Goal: Task Accomplishment & Management: Use online tool/utility

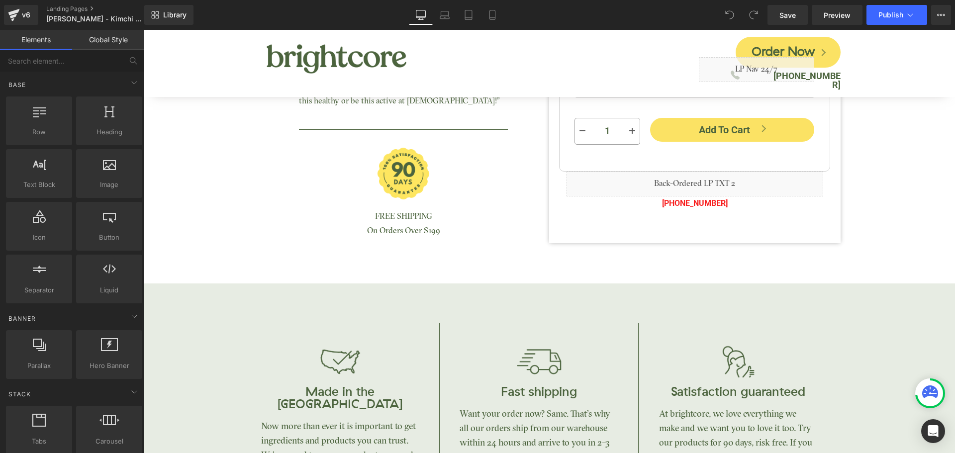
scroll to position [348, 0]
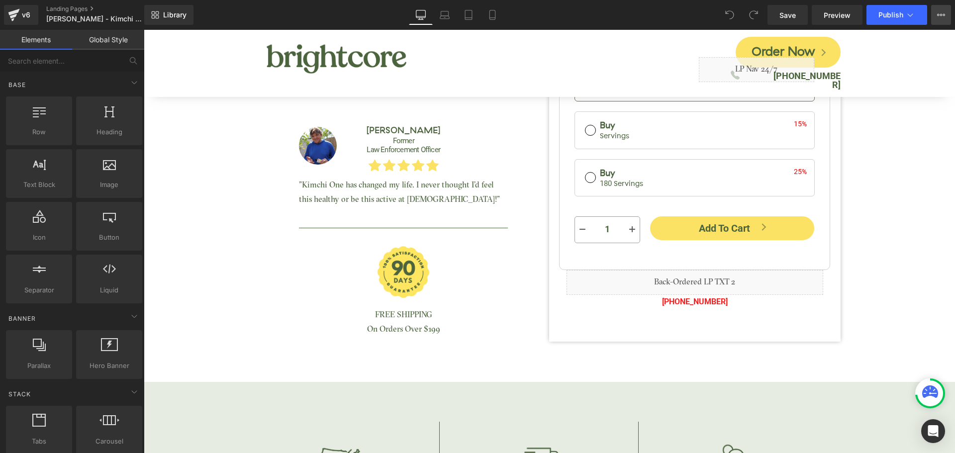
click at [941, 12] on icon at bounding box center [942, 15] width 8 height 8
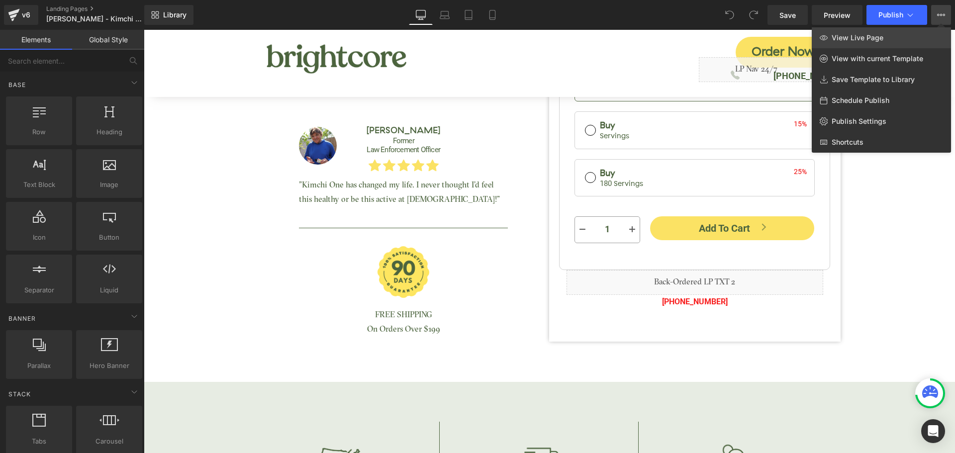
click at [861, 40] on span "View Live Page" at bounding box center [858, 37] width 52 height 9
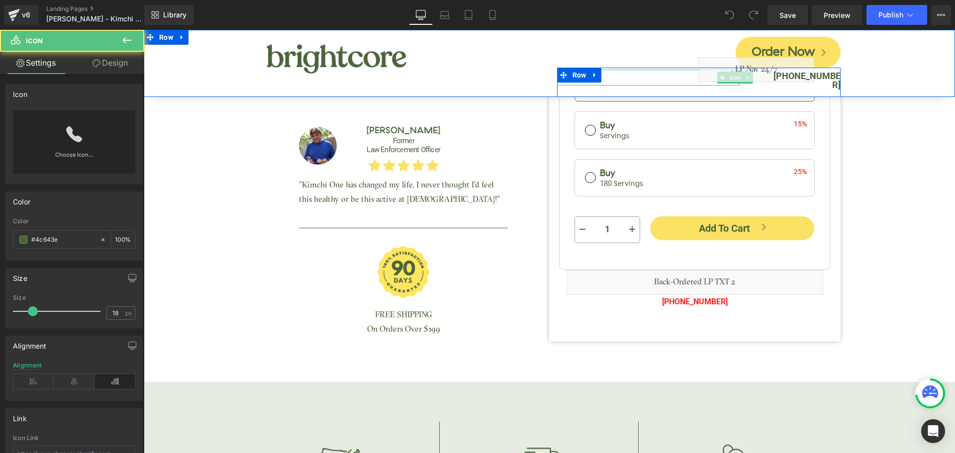
click at [635, 73] on div at bounding box center [648, 78] width 183 height 16
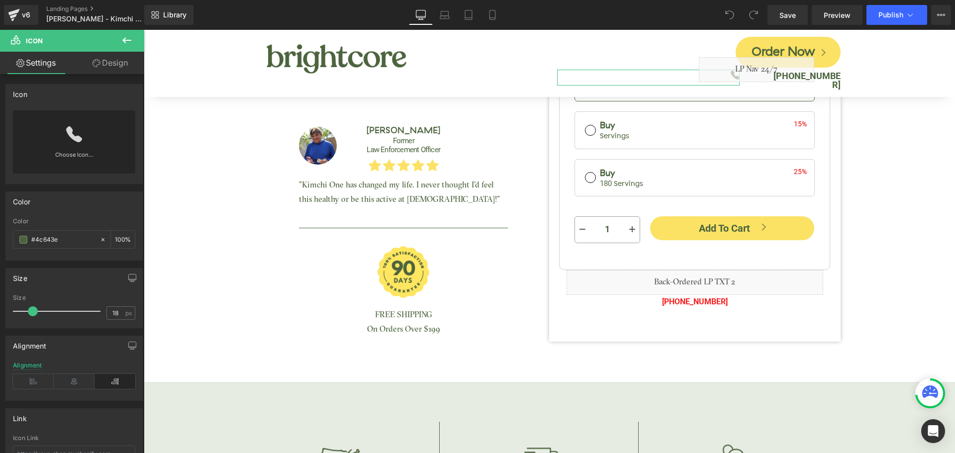
click at [104, 65] on link "Design" at bounding box center [110, 63] width 72 height 22
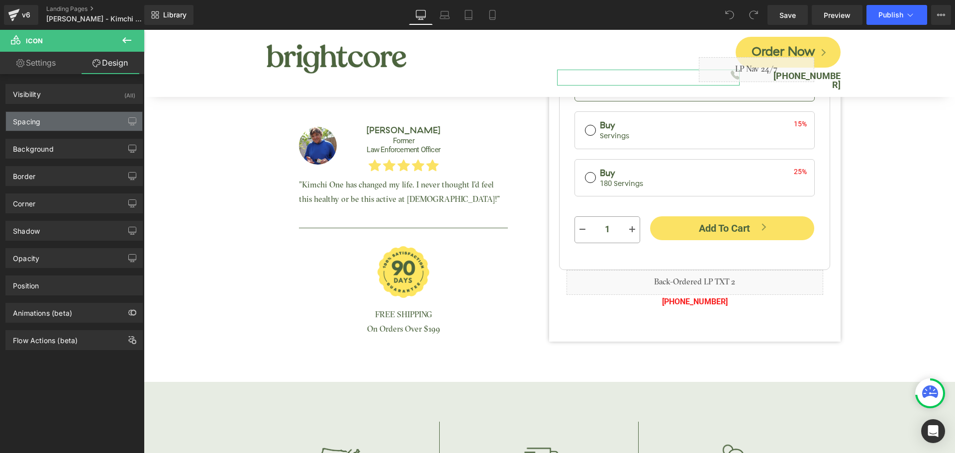
click at [72, 122] on div "Spacing" at bounding box center [74, 121] width 136 height 19
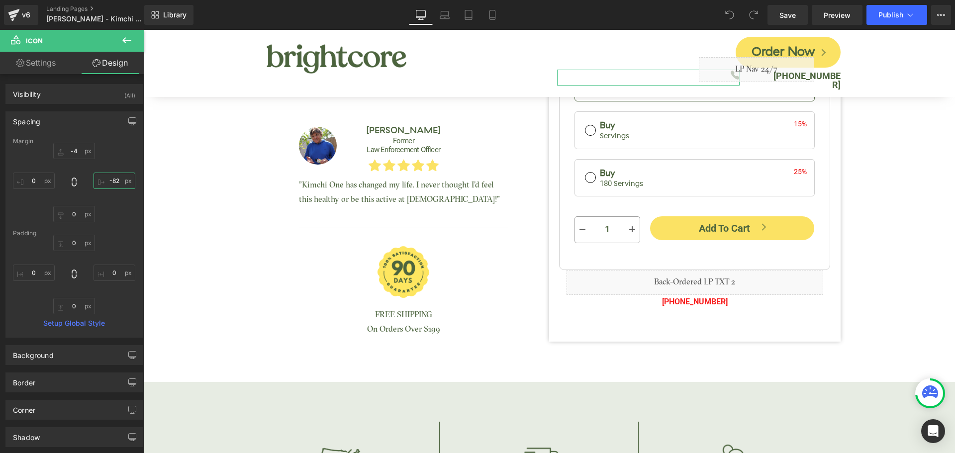
drag, startPoint x: 111, startPoint y: 182, endPoint x: 122, endPoint y: 180, distance: 11.6
click at [111, 182] on input "text" at bounding box center [115, 181] width 42 height 16
type input "-84"
click at [796, 14] on span "Save" at bounding box center [788, 15] width 16 height 10
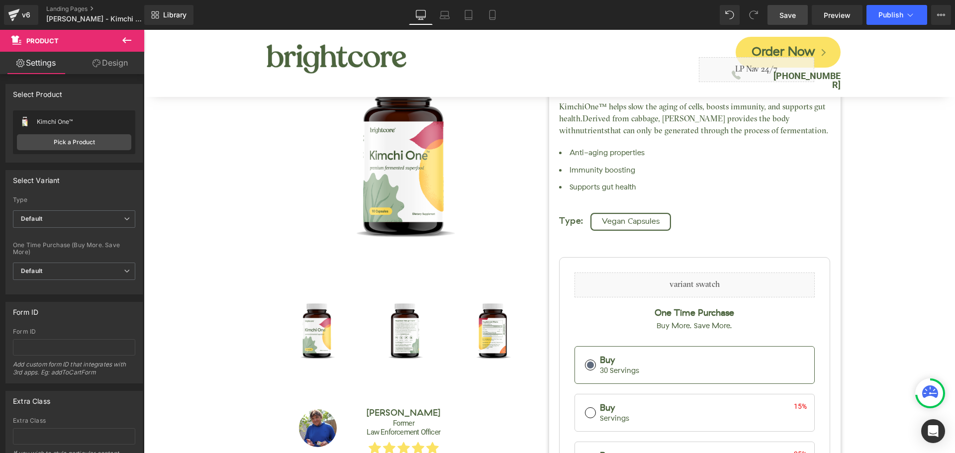
scroll to position [0, 0]
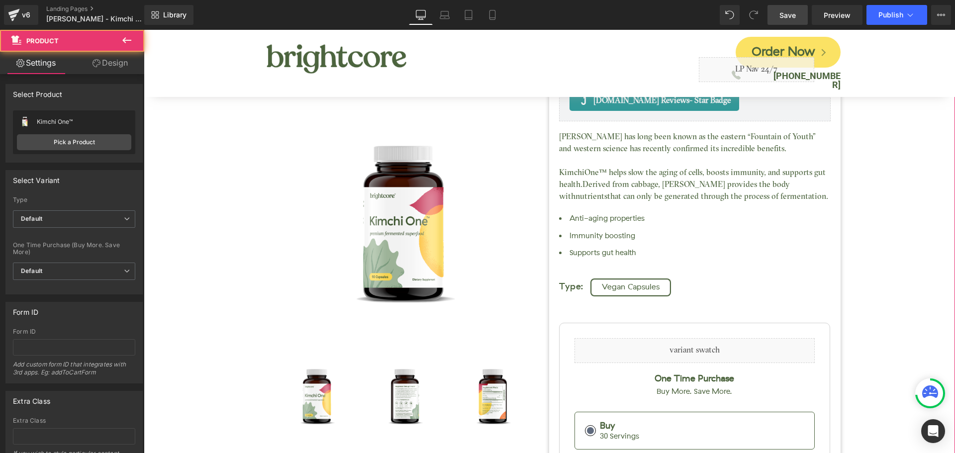
click at [888, 209] on div "Kimchi One™ (P) Title [DOMAIN_NAME] Reviews - Star Badge [DOMAIN_NAME] Reviews …" at bounding box center [550, 339] width 802 height 724
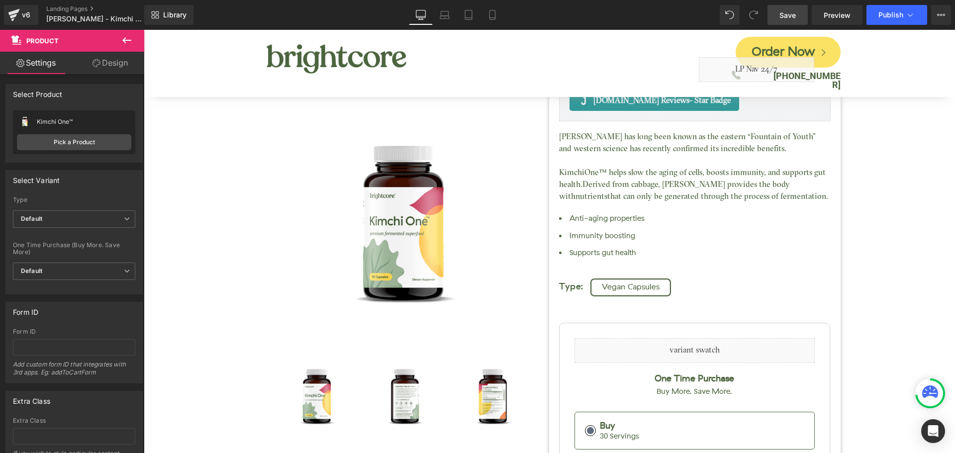
click at [330, 11] on div "Library Desktop Desktop Laptop Tablet Mobile Save Preview Publish Scheduled Vie…" at bounding box center [549, 15] width 811 height 20
click at [858, 237] on div "Kimchi One™ (P) Title [DOMAIN_NAME] Reviews - Star Badge [DOMAIN_NAME] Reviews …" at bounding box center [550, 339] width 802 height 724
click at [880, 239] on div "Kimchi One™ (P) Title [DOMAIN_NAME] Reviews - Star Badge [DOMAIN_NAME] Reviews …" at bounding box center [550, 339] width 802 height 724
